Goal: Transaction & Acquisition: Purchase product/service

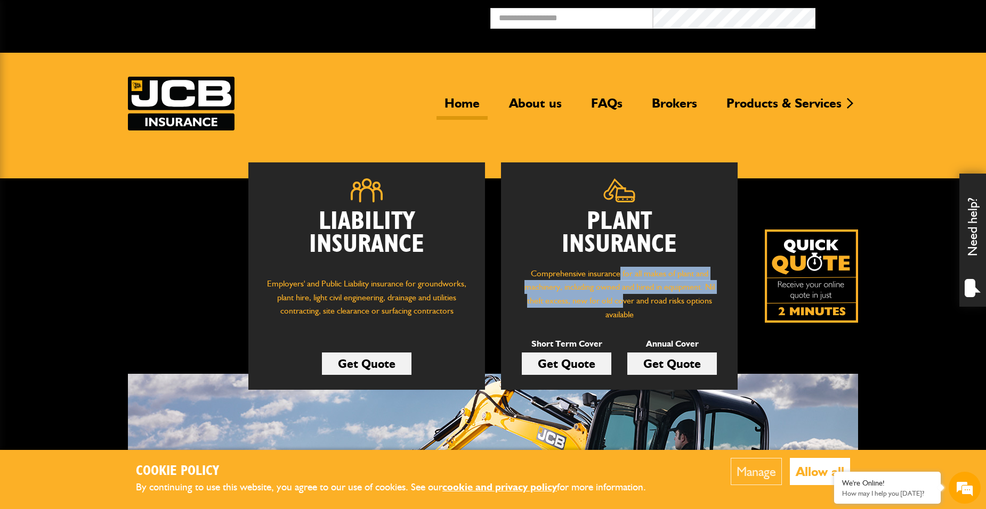
drag, startPoint x: 620, startPoint y: 276, endPoint x: 623, endPoint y: 301, distance: 25.3
click at [623, 301] on p "Comprehensive insurance for all makes of plant and machinery, including owned a…" at bounding box center [619, 294] width 205 height 54
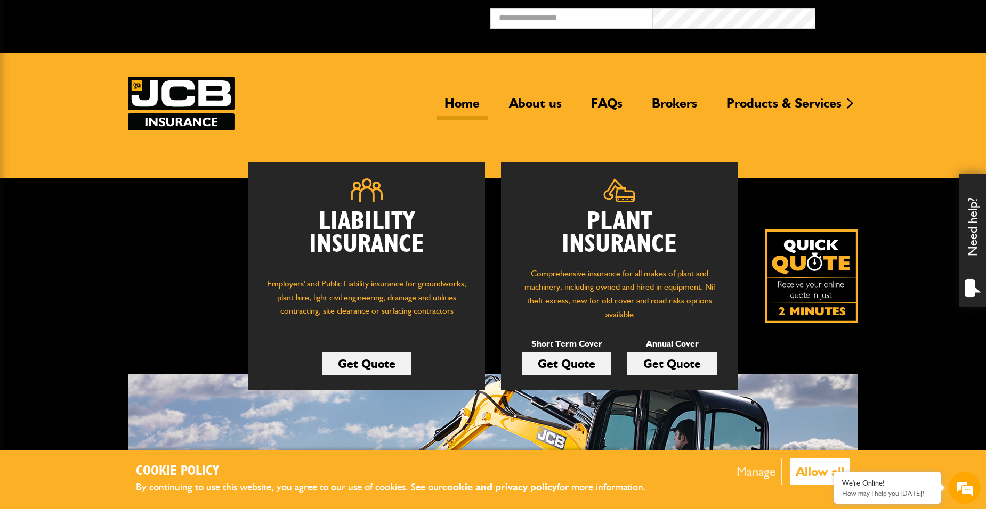
drag, startPoint x: 623, startPoint y: 301, endPoint x: 660, endPoint y: 299, distance: 36.3
click at [660, 299] on p "Comprehensive insurance for all makes of plant and machinery, including owned a…" at bounding box center [619, 294] width 205 height 54
click at [557, 363] on link "Get Quote" at bounding box center [567, 364] width 90 height 22
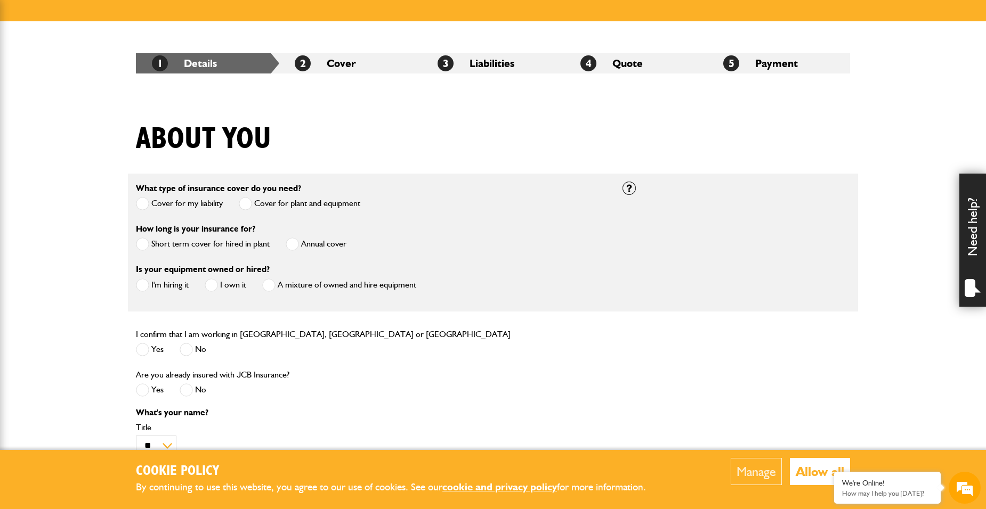
scroll to position [160, 0]
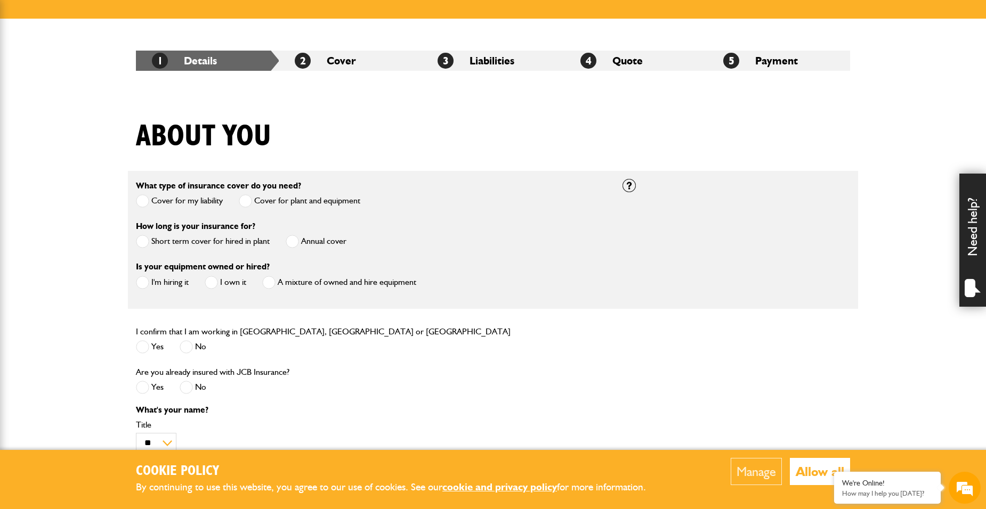
click at [238, 239] on label "Short term cover for hired in plant" at bounding box center [203, 241] width 134 height 13
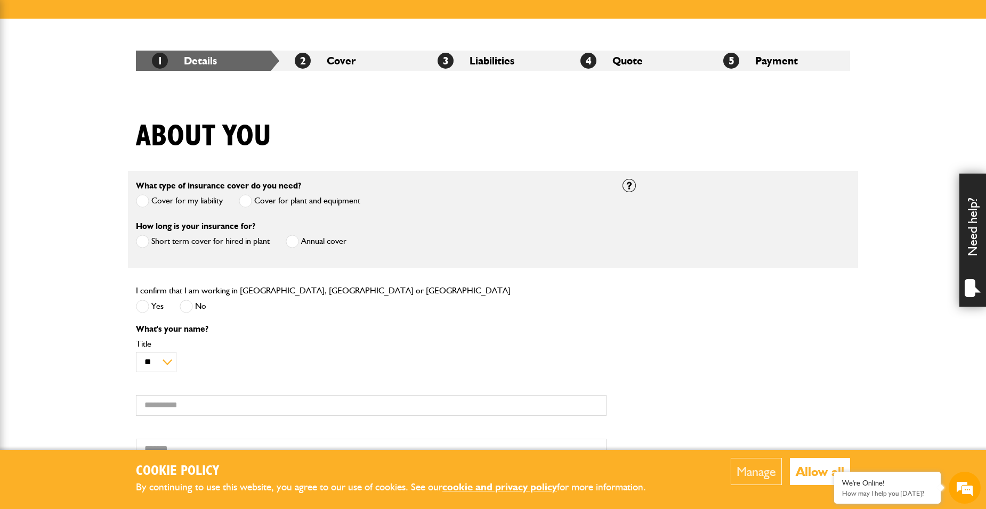
click at [139, 307] on span at bounding box center [142, 306] width 13 height 13
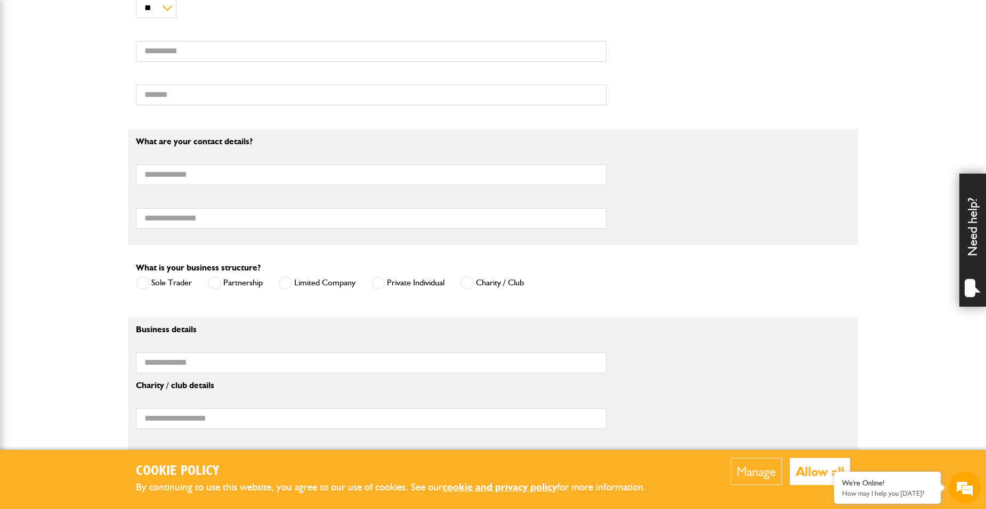
scroll to position [533, 0]
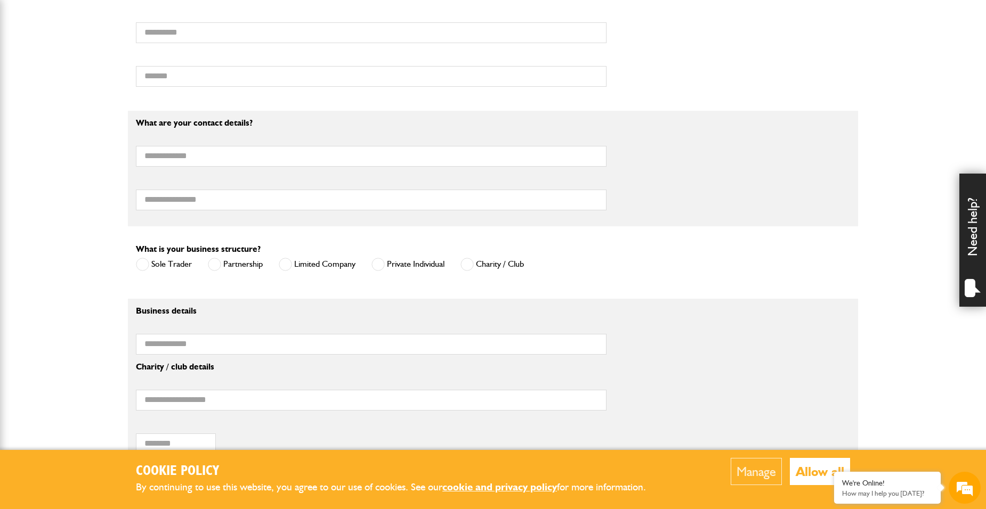
click at [383, 267] on span at bounding box center [377, 264] width 13 height 13
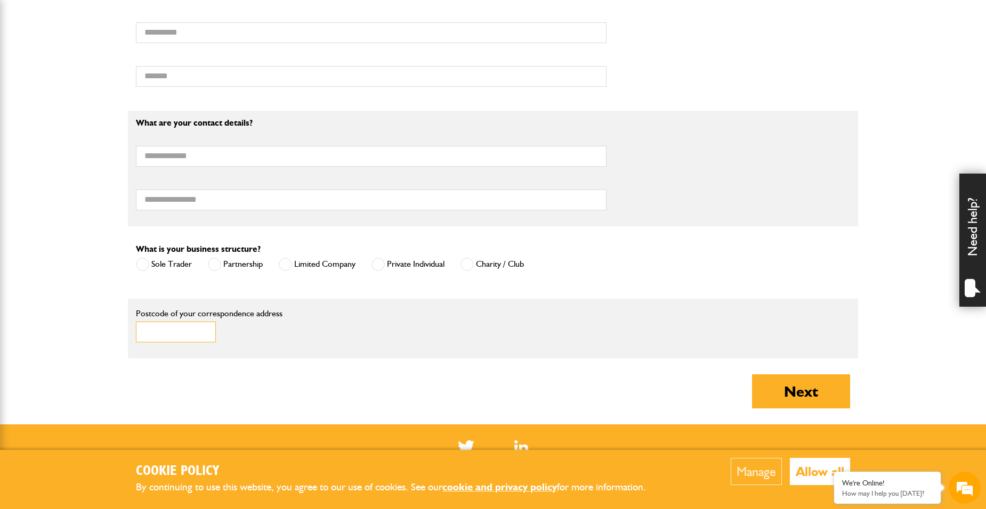
click at [180, 328] on input "Postcode of your correspondence address" at bounding box center [176, 332] width 80 height 21
type input "*******"
click at [800, 386] on button "Next" at bounding box center [801, 392] width 98 height 34
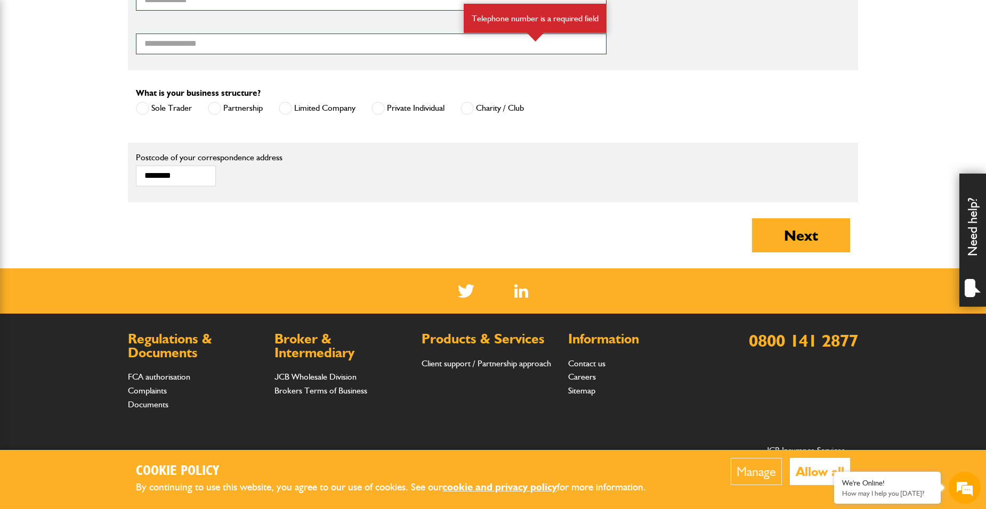
scroll to position [848, 0]
